Goal: Information Seeking & Learning: Learn about a topic

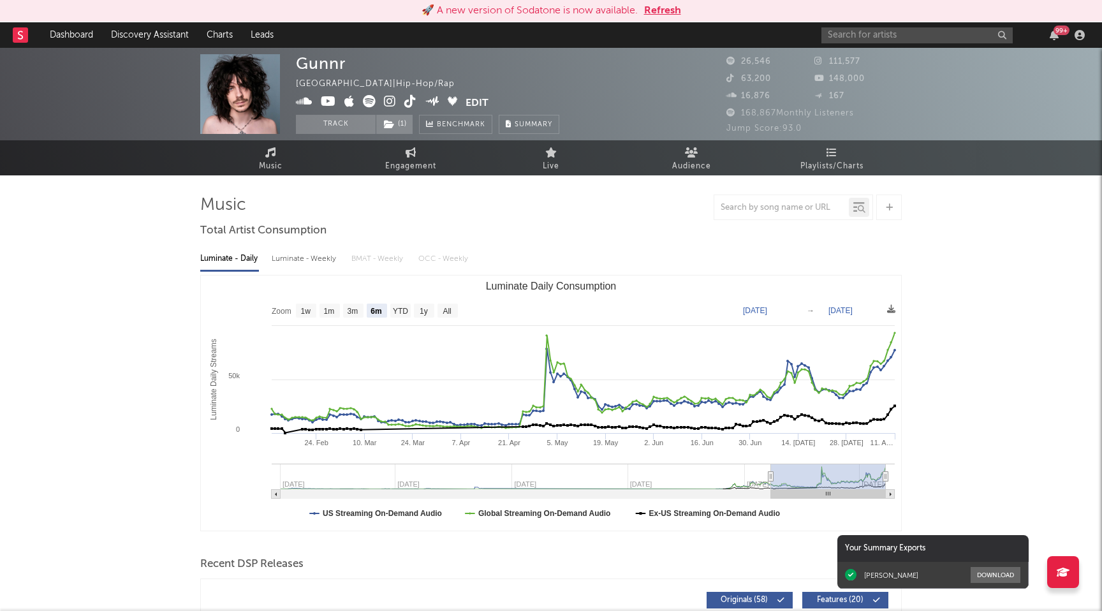
select select "6m"
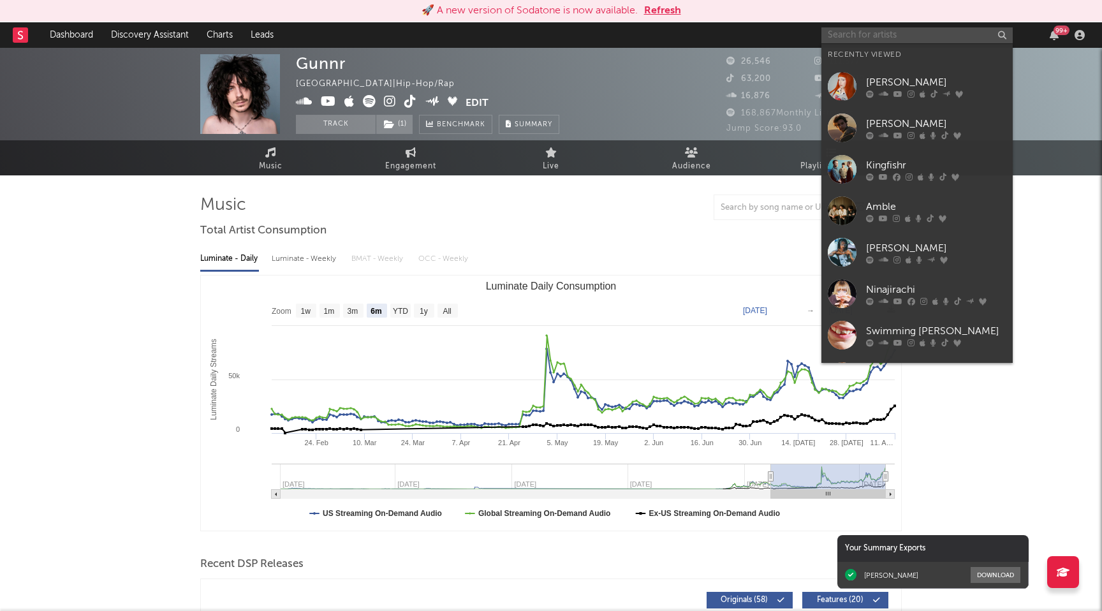
click at [865, 42] on input "text" at bounding box center [917, 35] width 191 height 16
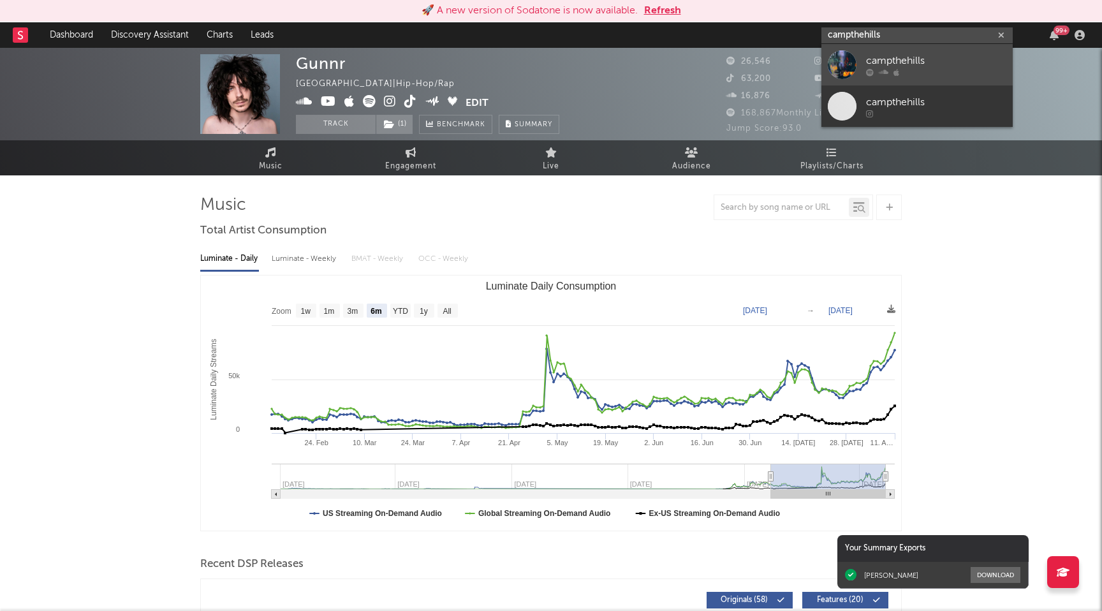
type input "campthehills"
click at [864, 66] on link "campthehills" at bounding box center [917, 64] width 191 height 41
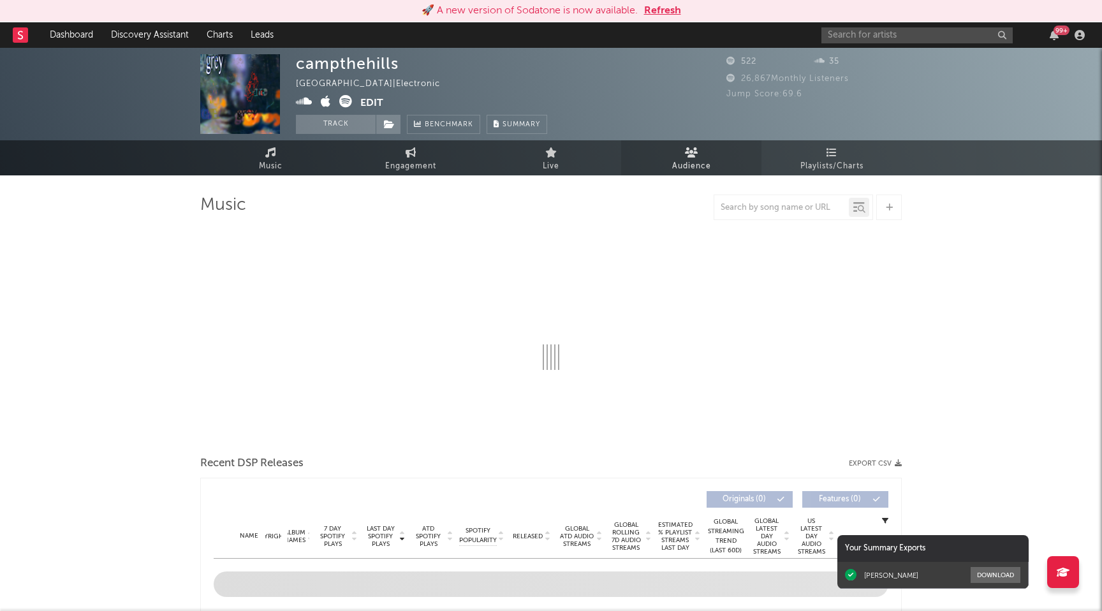
select select "1w"
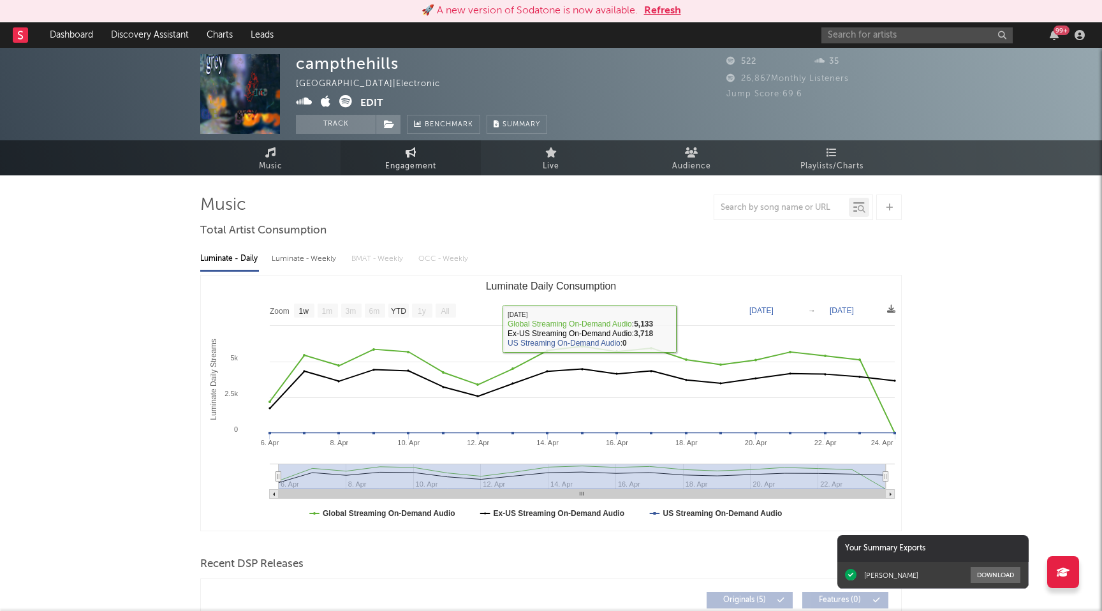
click at [406, 159] on span "Engagement" at bounding box center [410, 166] width 51 height 15
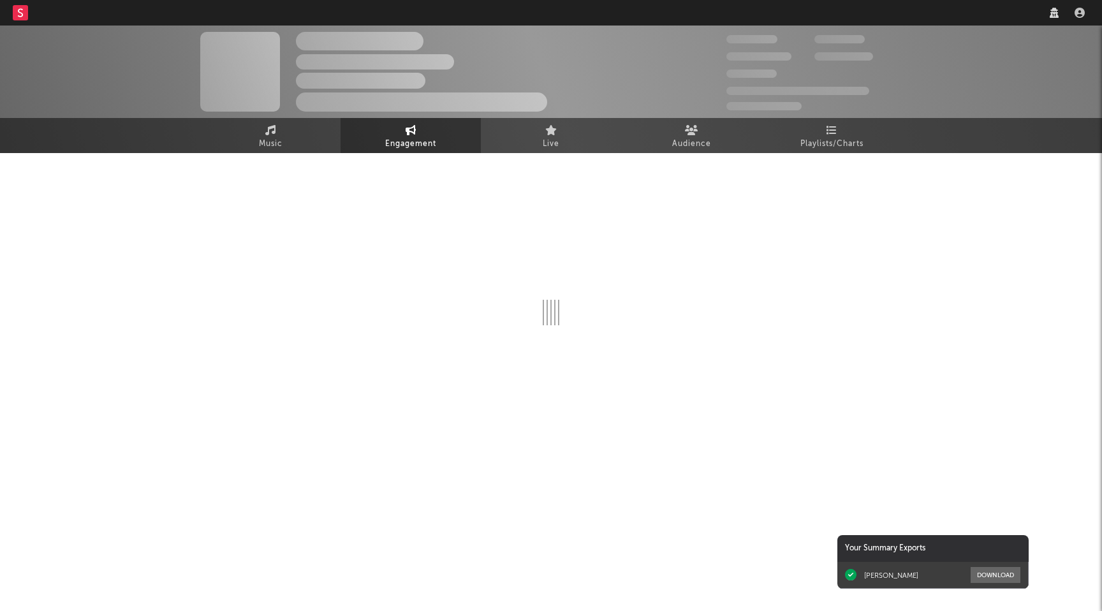
select select "1w"
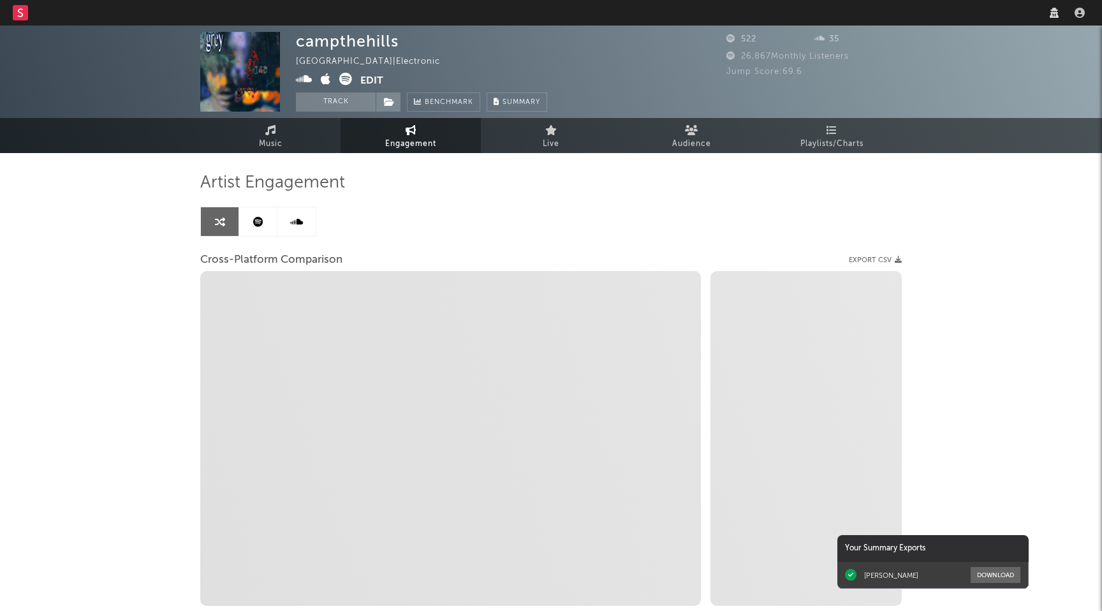
select select "1m"
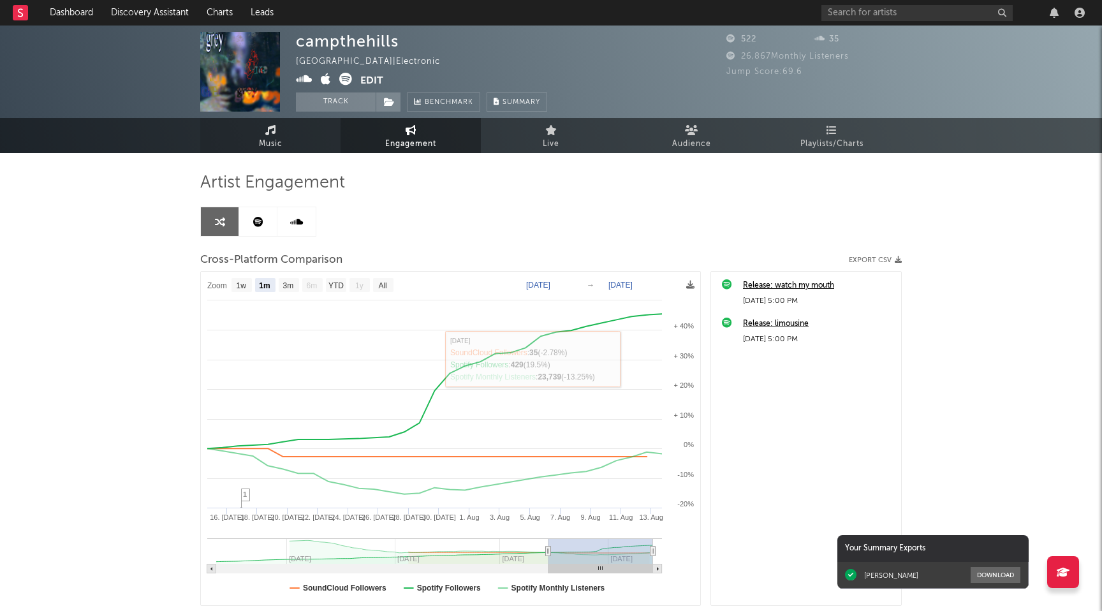
click at [262, 133] on link "Music" at bounding box center [270, 135] width 140 height 35
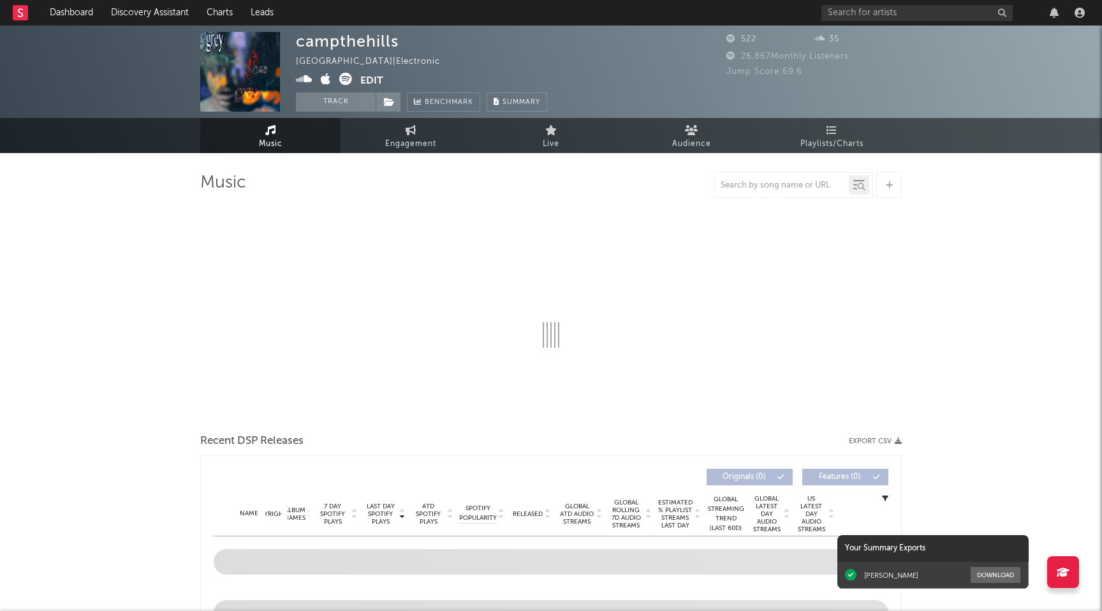
select select "1w"
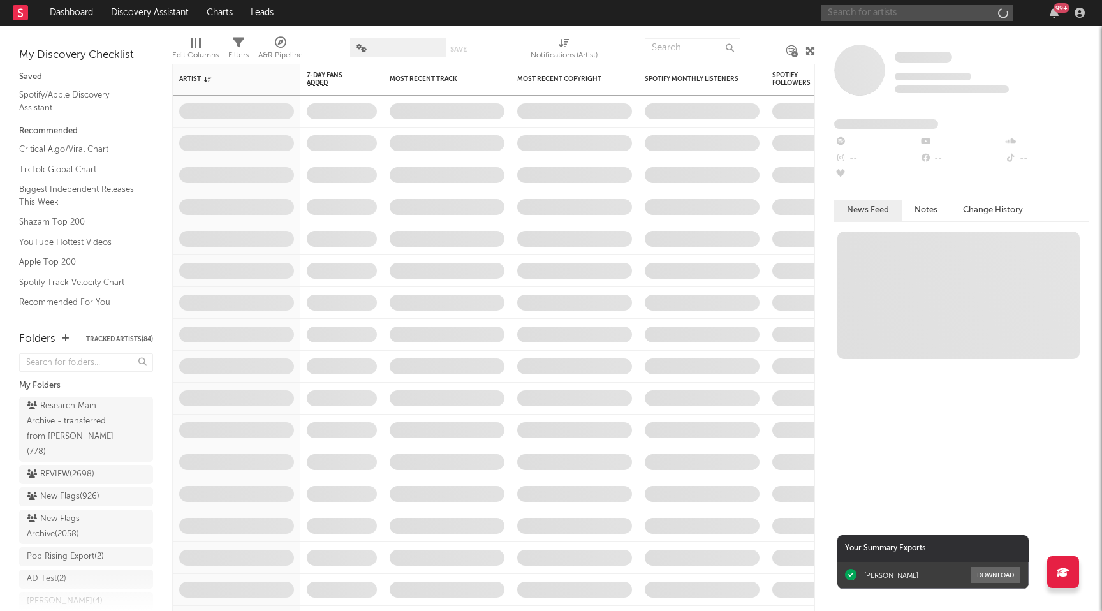
click at [932, 15] on input "text" at bounding box center [917, 13] width 191 height 16
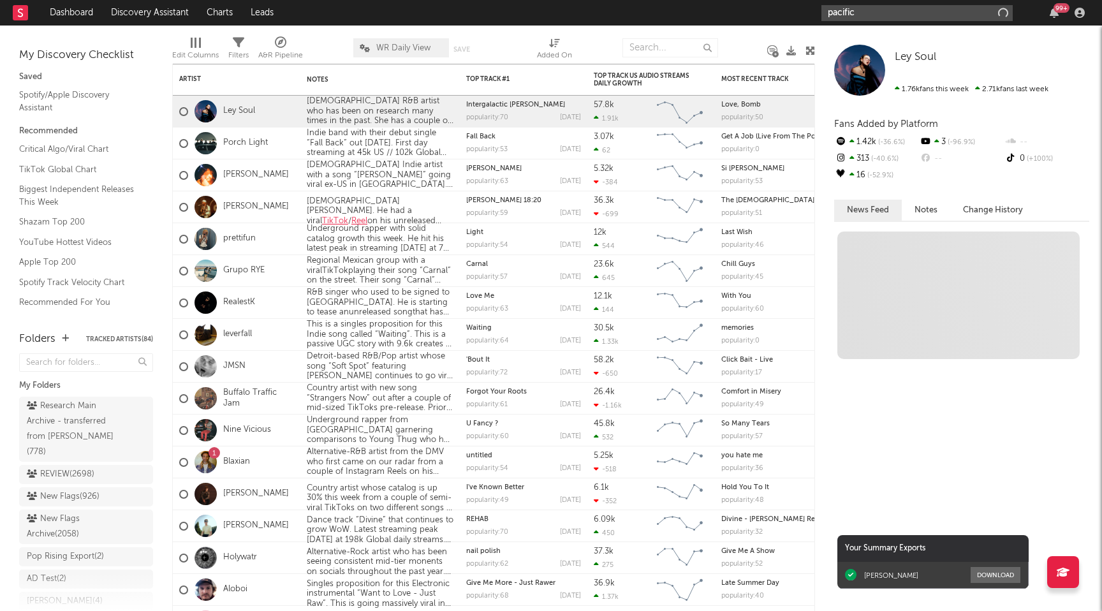
type input "pacifica"
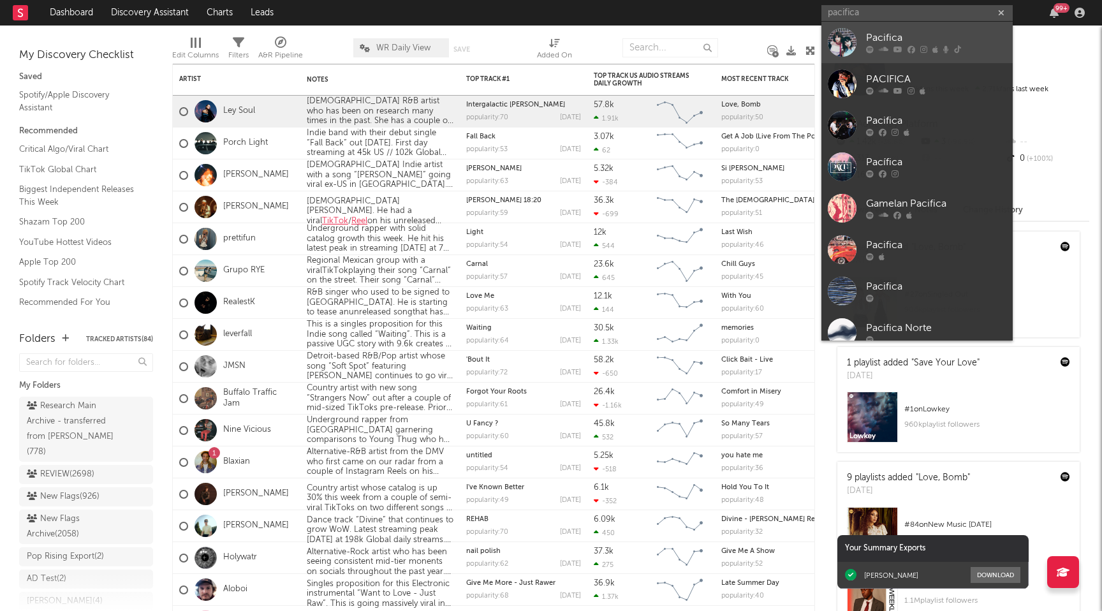
click at [929, 38] on div "Pacifica" at bounding box center [936, 38] width 140 height 15
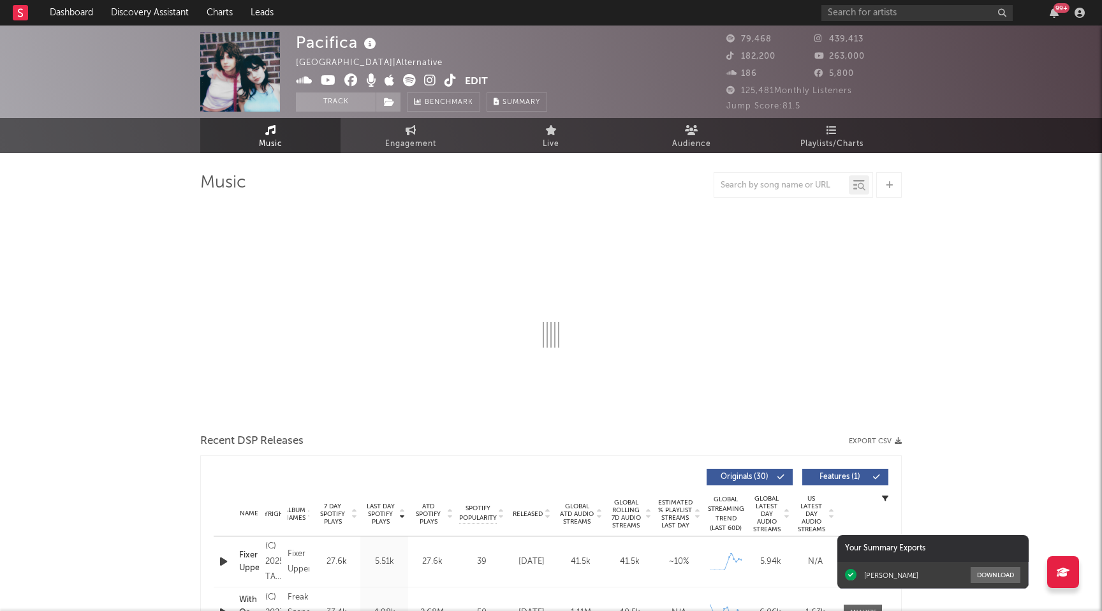
select select "6m"
